Goal: Information Seeking & Learning: Learn about a topic

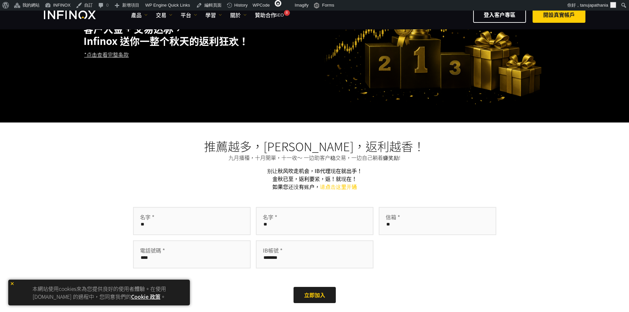
scroll to position [72, 0]
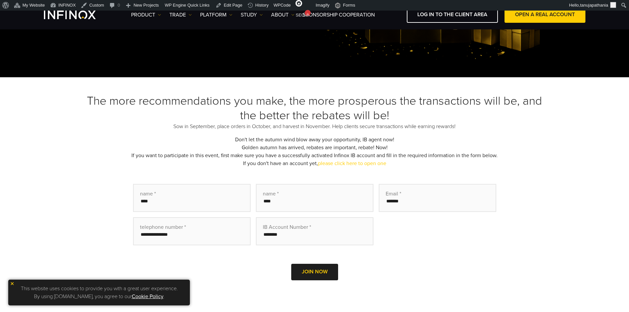
scroll to position [138, 0]
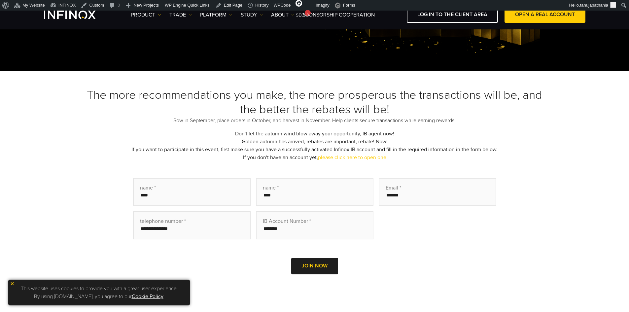
click at [367, 151] on font "If you want to participate in this event, first make sure you have a successful…" at bounding box center [314, 149] width 366 height 7
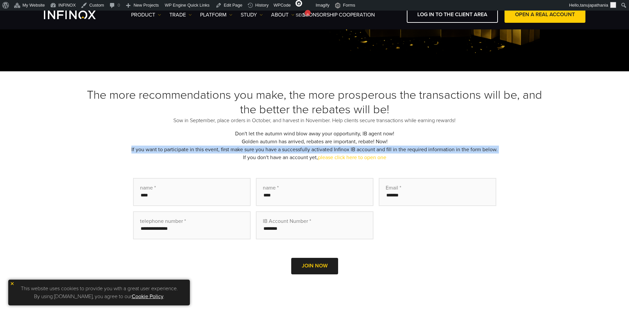
click at [367, 151] on font "If you want to participate in this event, first make sure you have a successful…" at bounding box center [314, 149] width 366 height 7
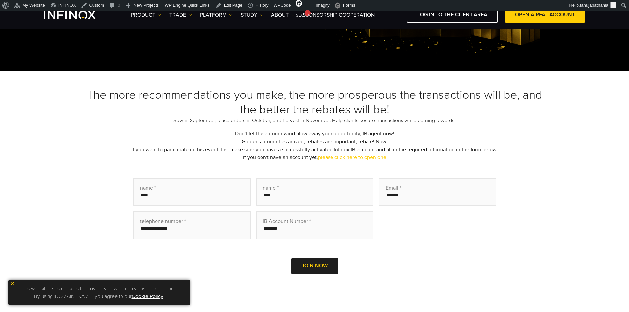
click at [393, 159] on div "The more recommendations you make, the more prosperous the transactions will be…" at bounding box center [315, 190] width 462 height 205
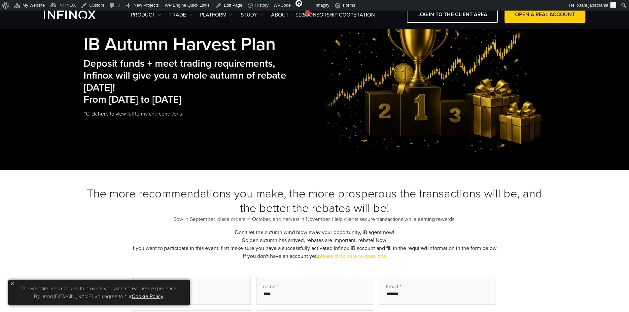
scroll to position [39, 0]
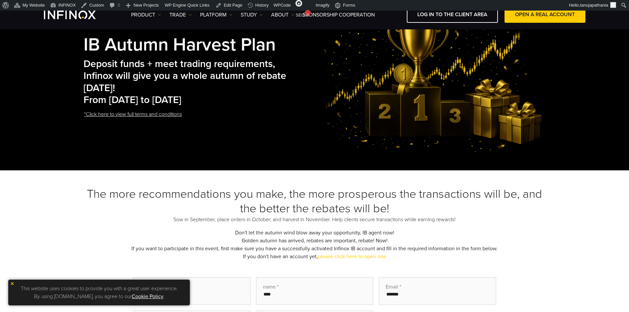
click at [172, 100] on font "From [DATE] to [DATE]" at bounding box center [133, 100] width 98 height 12
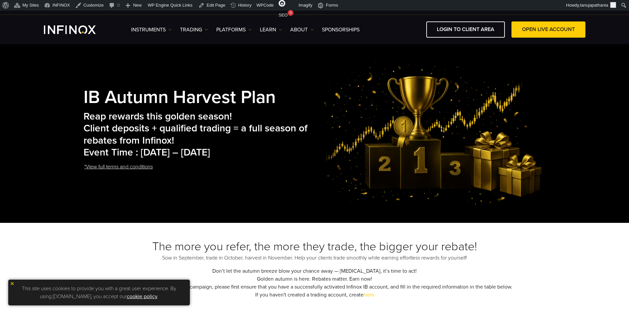
click at [164, 151] on h2 "Reap rewards this golden season! Client deposits + qualified trading = a full s…" at bounding box center [201, 135] width 235 height 48
